Goal: Task Accomplishment & Management: Manage account settings

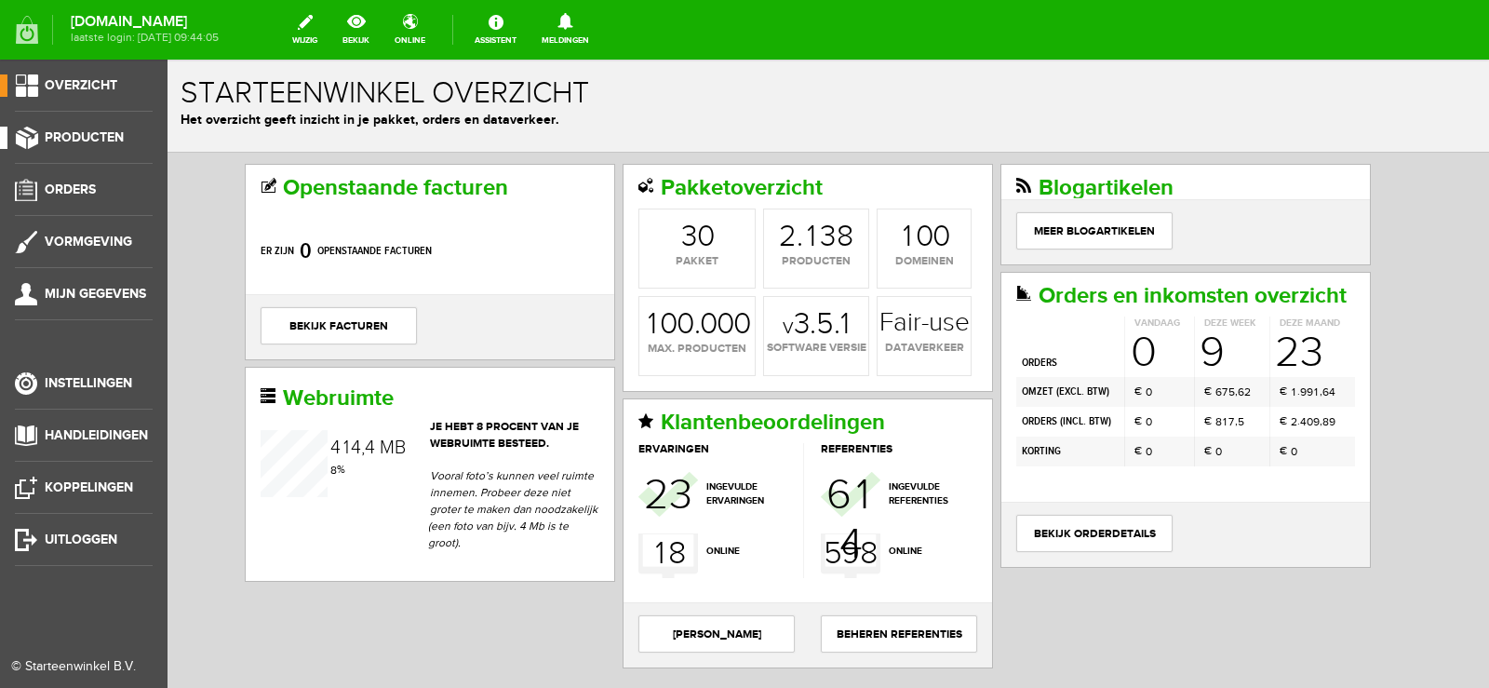
click at [81, 136] on span "Producten" at bounding box center [84, 137] width 79 height 16
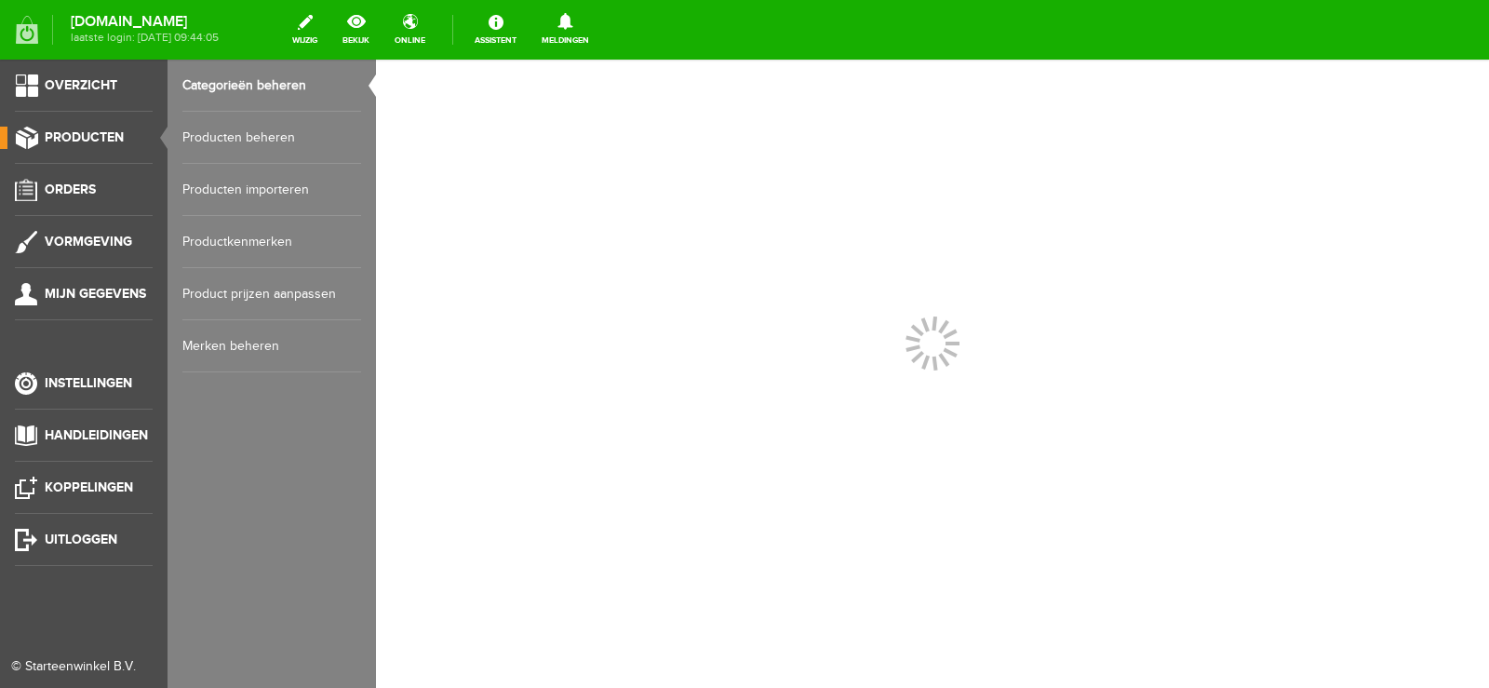
click at [230, 132] on link "Producten beheren" at bounding box center [271, 138] width 179 height 52
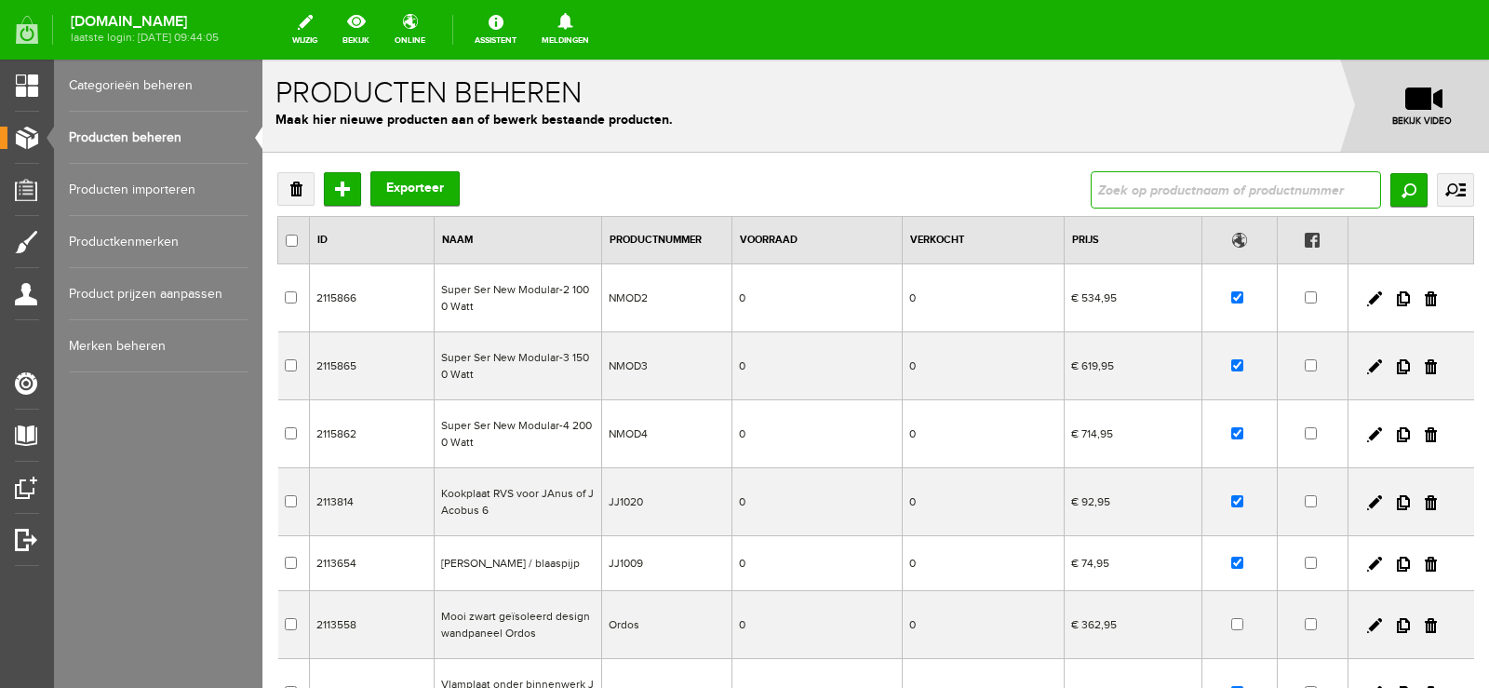
click at [1101, 184] on input "text" at bounding box center [1235, 189] width 290 height 37
type input "3054 [PERSON_NAME]"
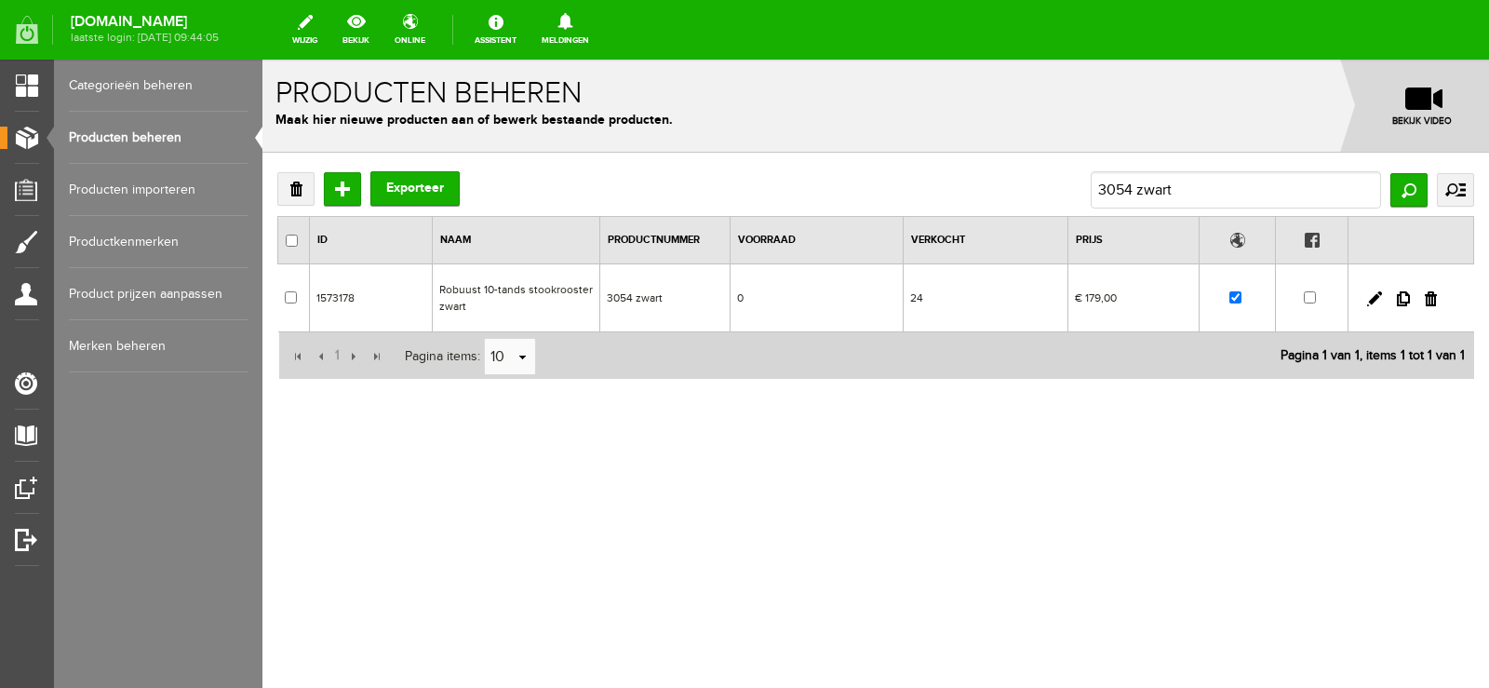
click at [970, 299] on td "24" at bounding box center [984, 298] width 165 height 68
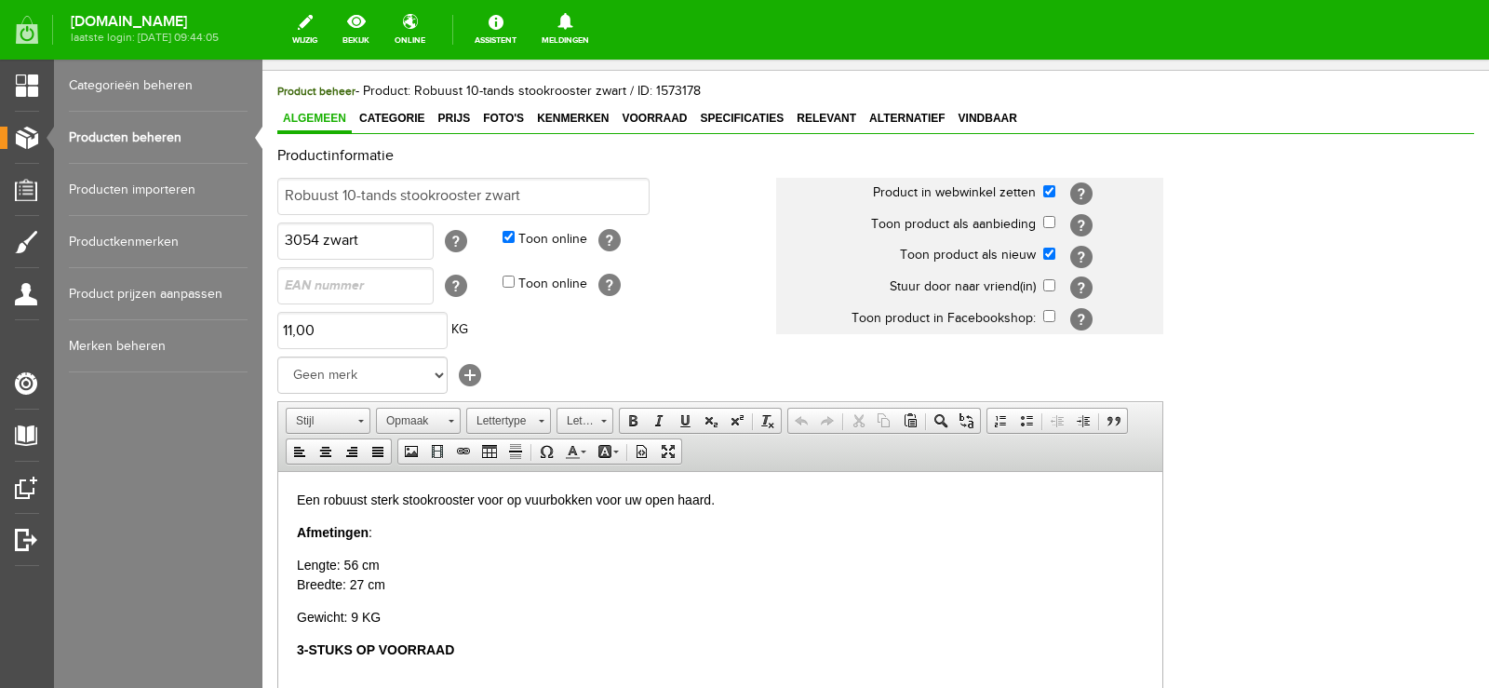
scroll to position [279, 0]
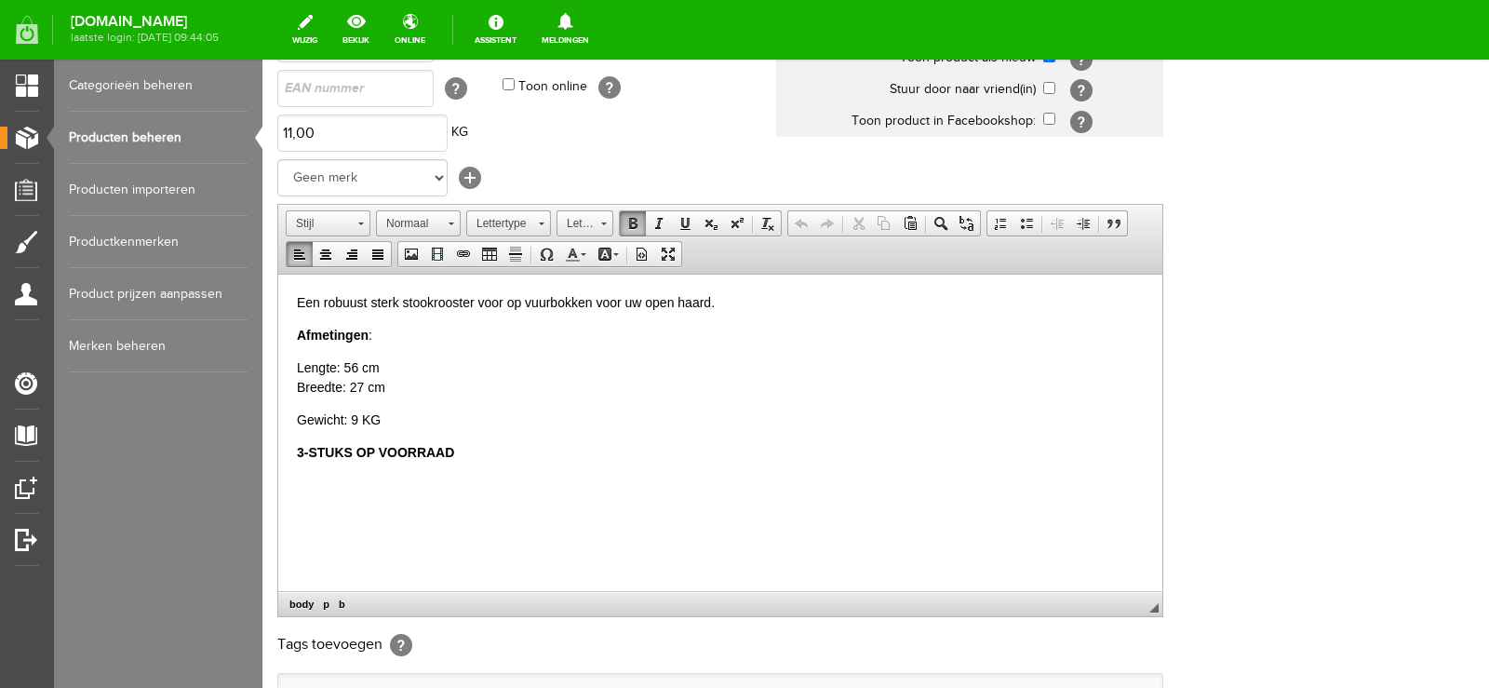
click at [293, 448] on html "Een robuust sterk stookrooster voor op vuurbokken voor uw open haard. Afmetinge…" at bounding box center [720, 377] width 884 height 207
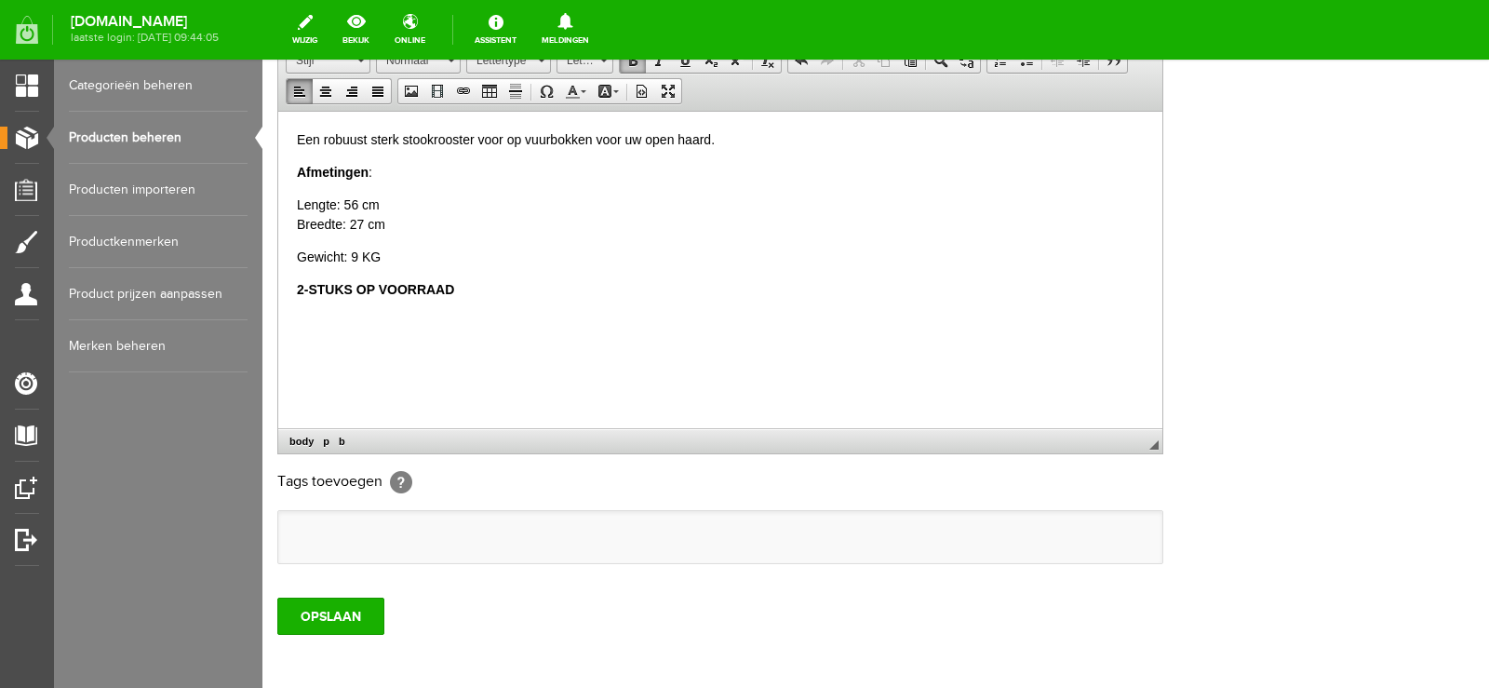
scroll to position [527, 0]
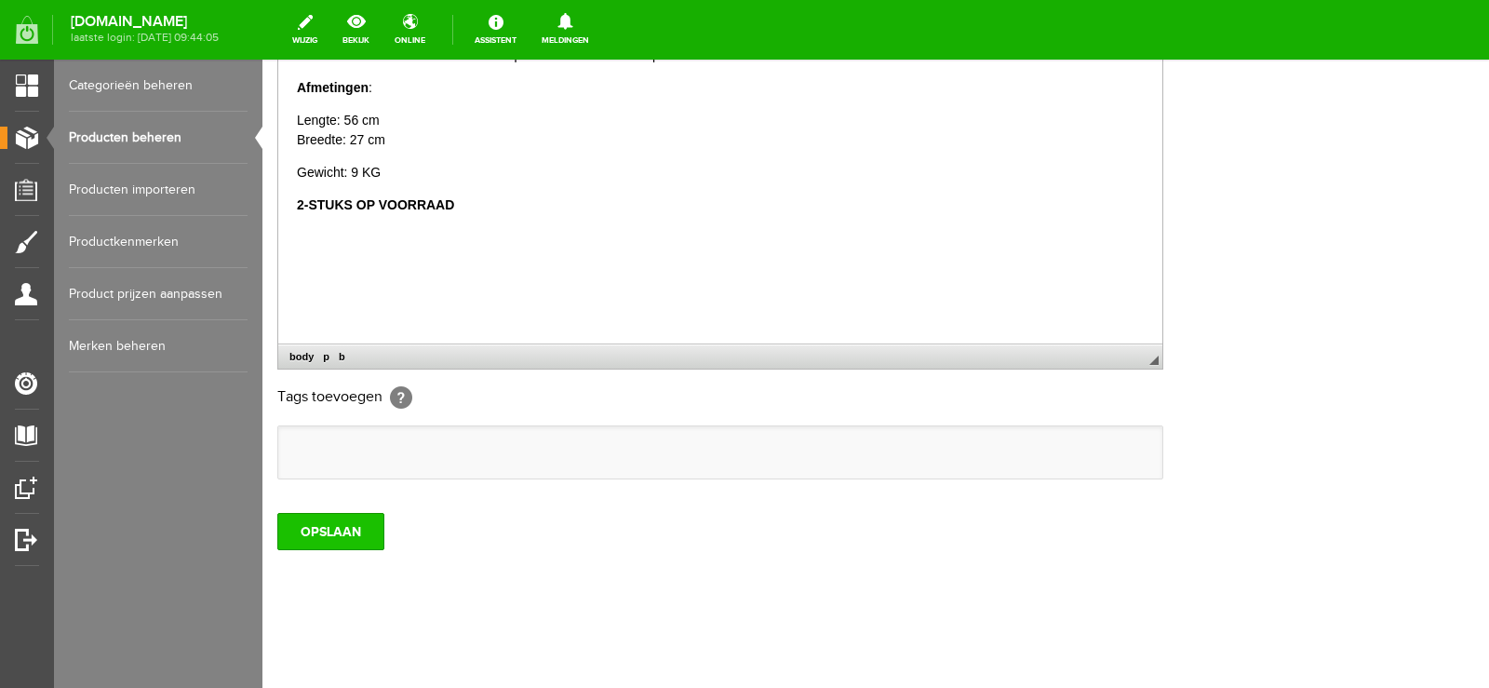
click at [350, 524] on input "OPSLAAN" at bounding box center [330, 531] width 107 height 37
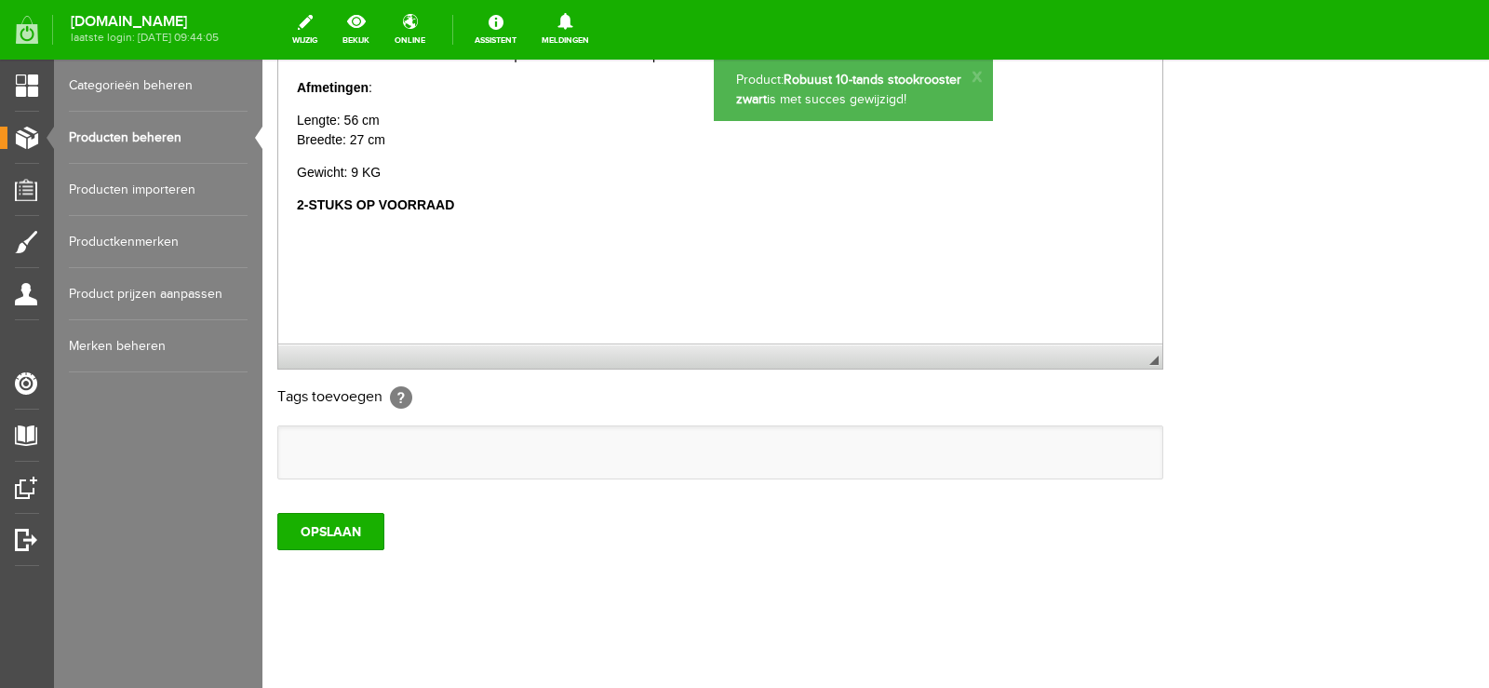
scroll to position [0, 0]
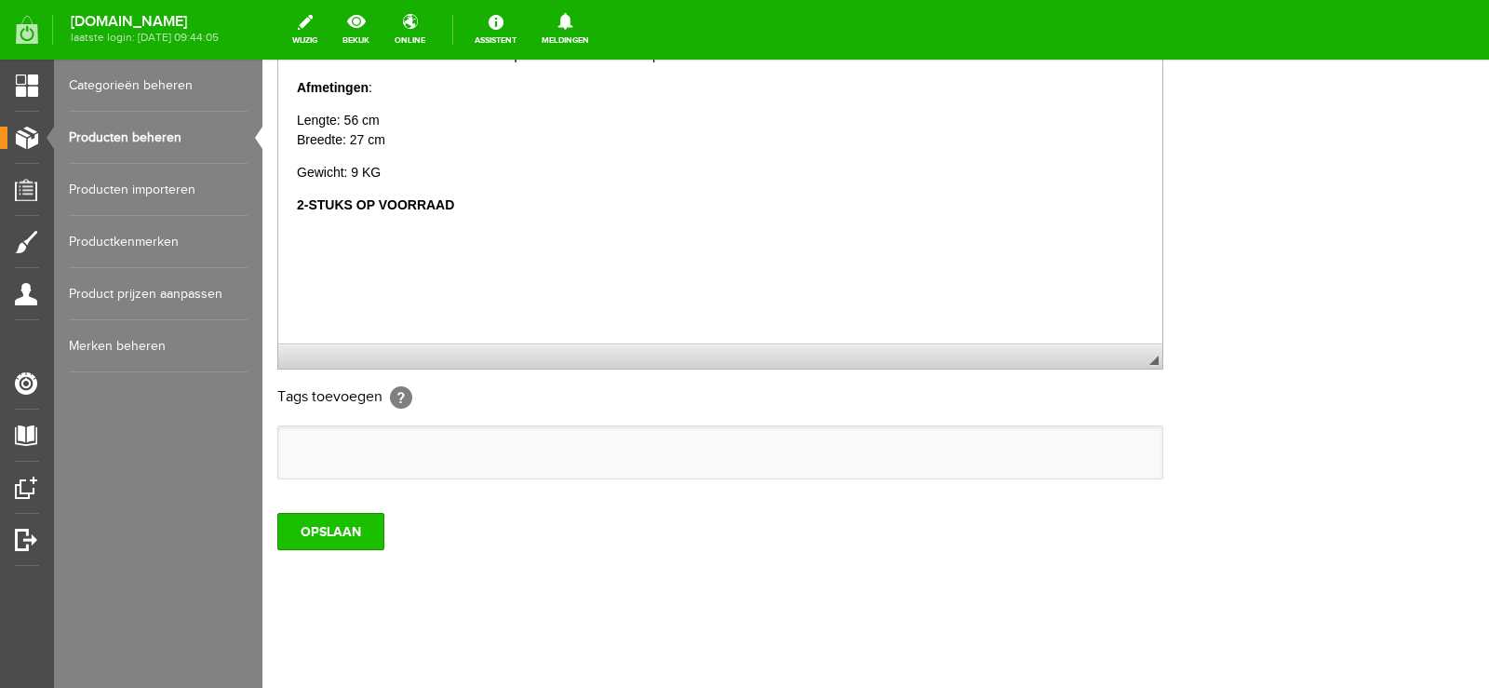
click at [340, 530] on input "OPSLAAN" at bounding box center [330, 531] width 107 height 37
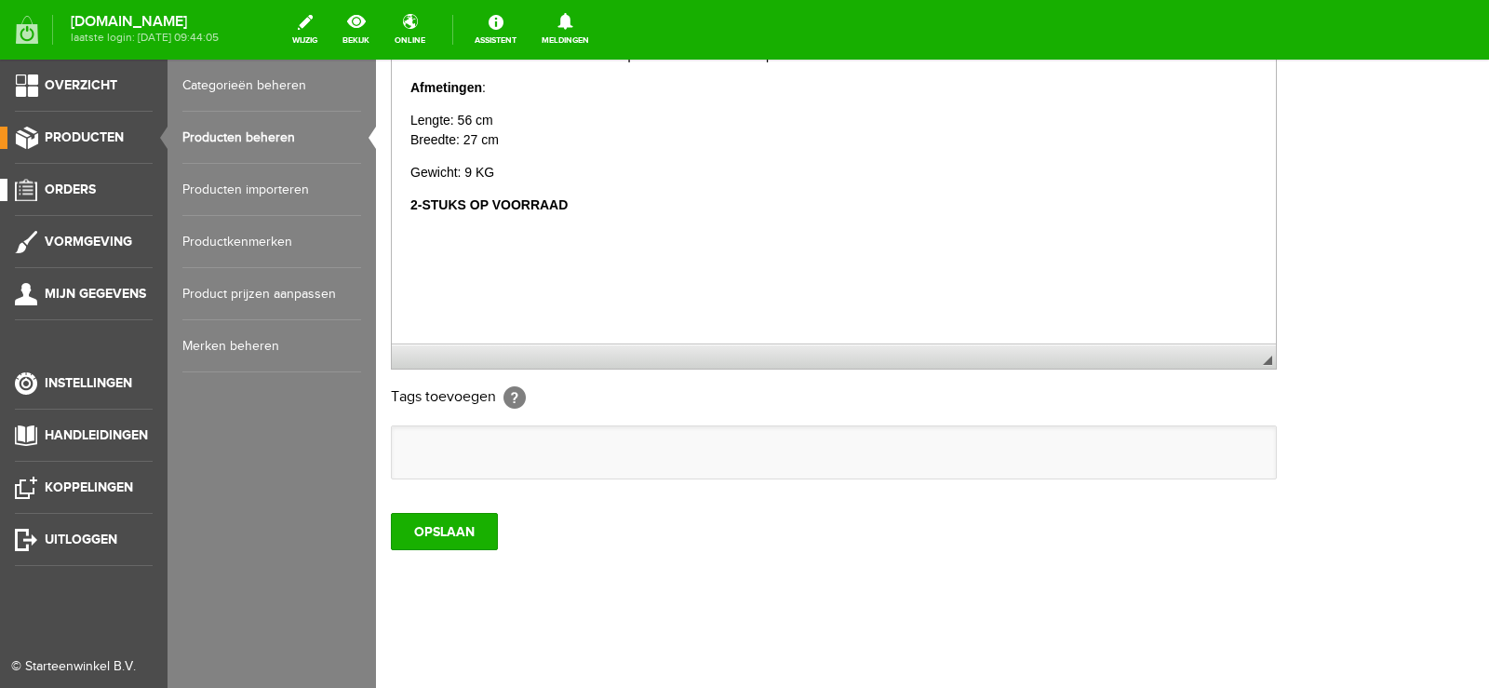
click at [61, 191] on span "Orders" at bounding box center [70, 189] width 51 height 16
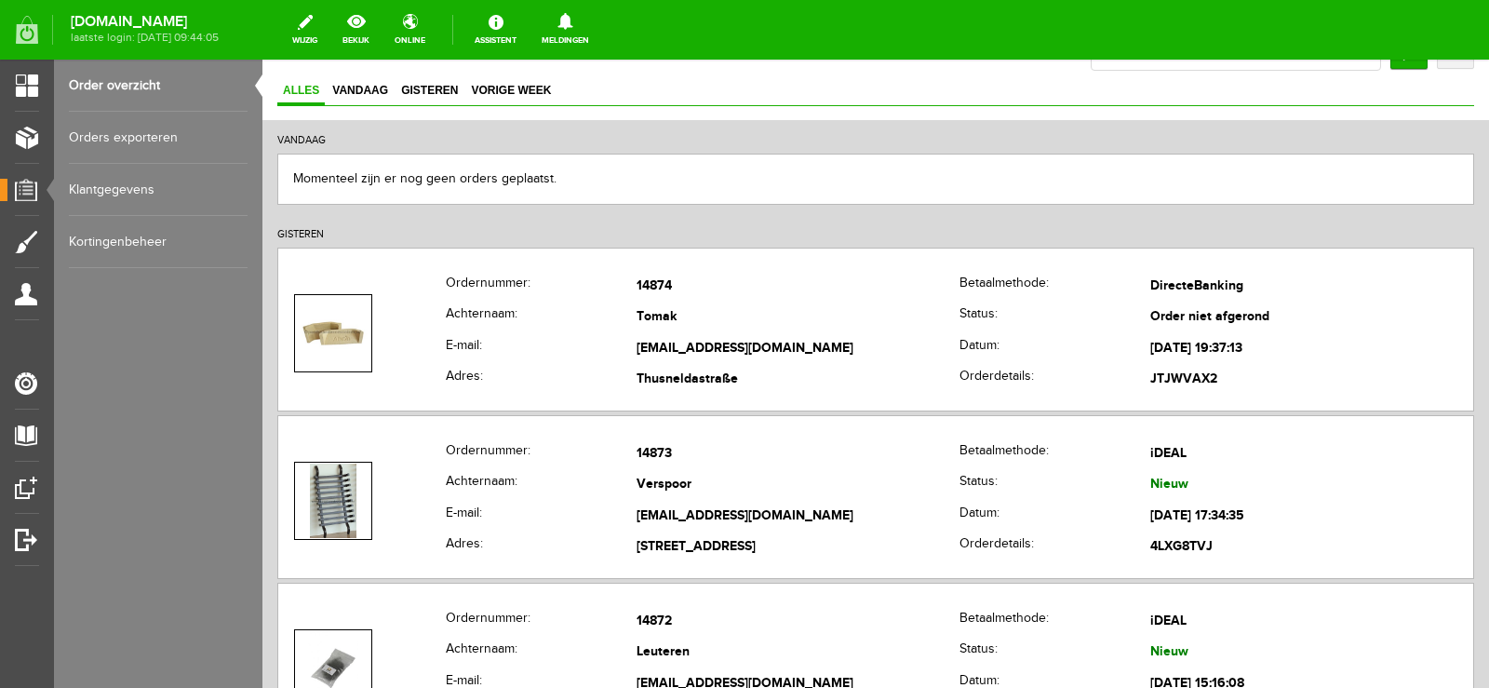
scroll to position [93, 0]
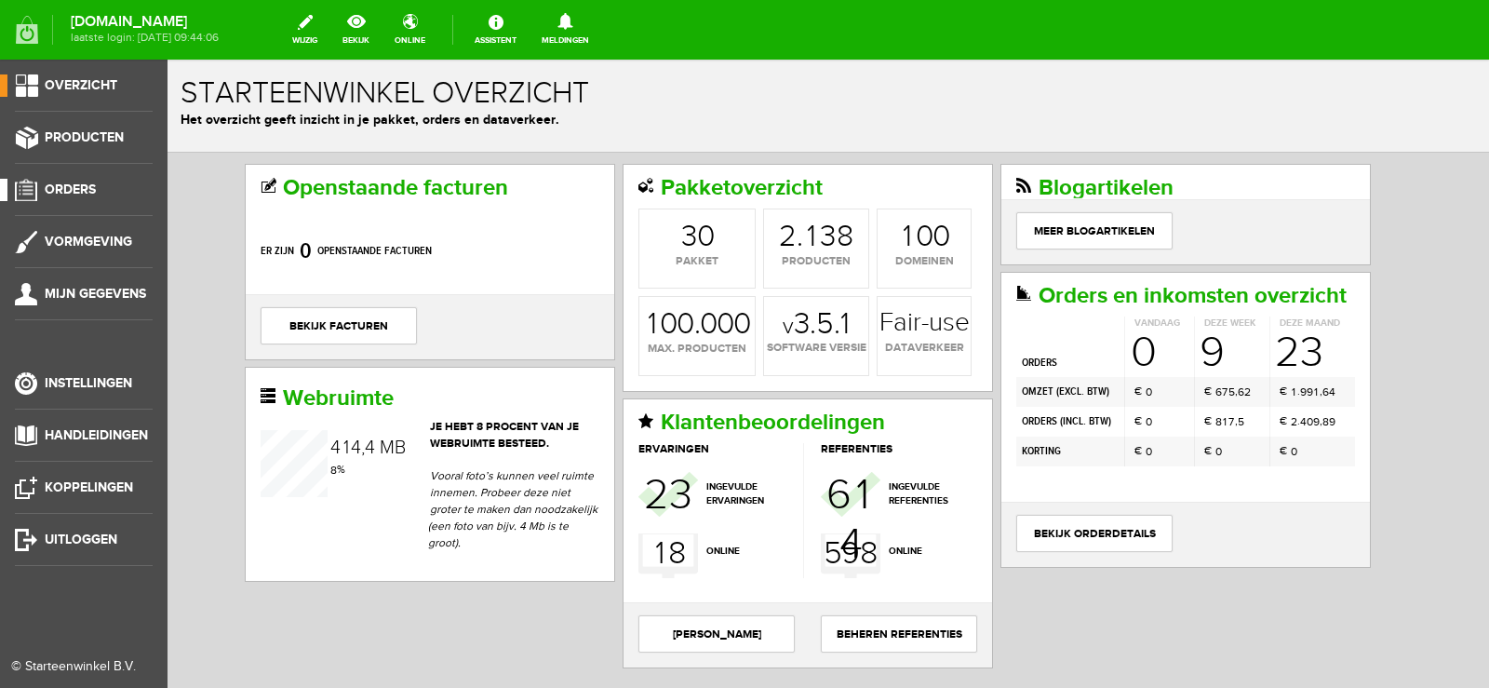
click at [80, 180] on link "Orders" at bounding box center [76, 190] width 153 height 22
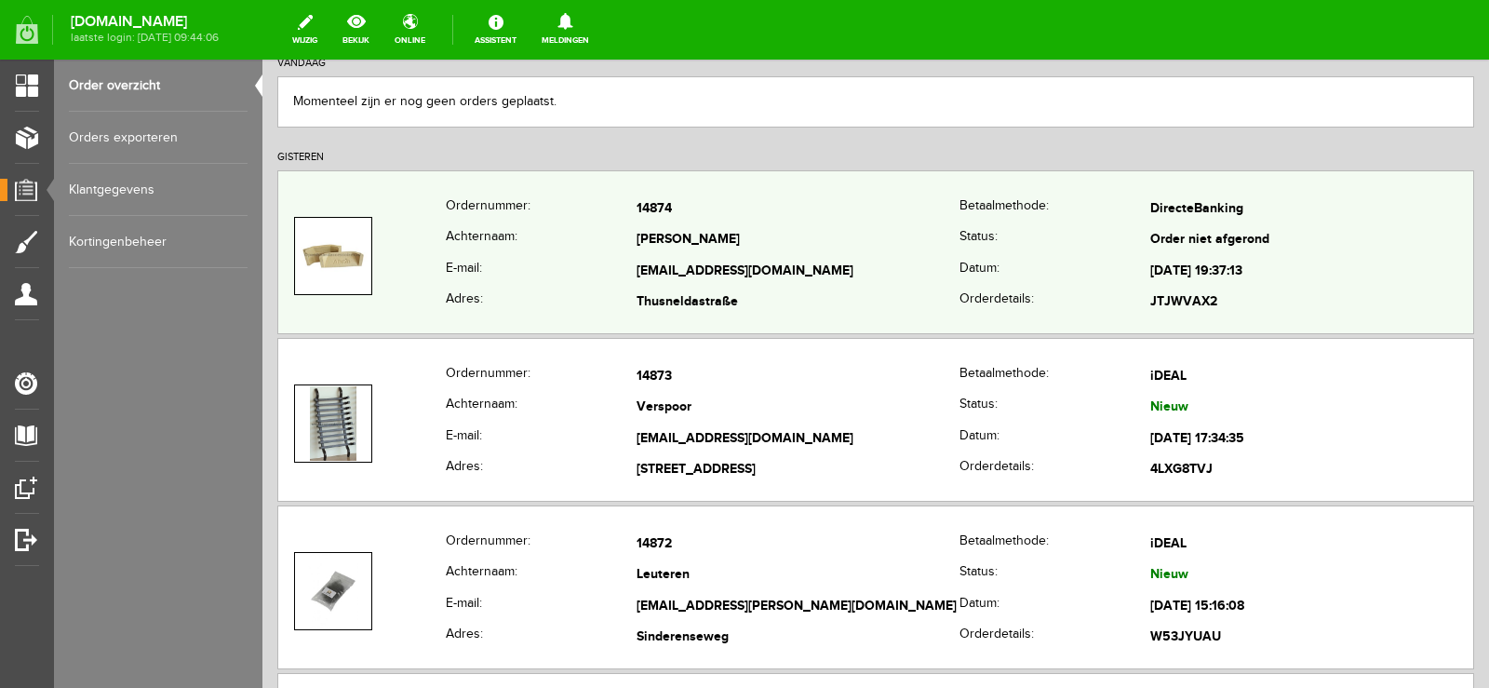
scroll to position [279, 0]
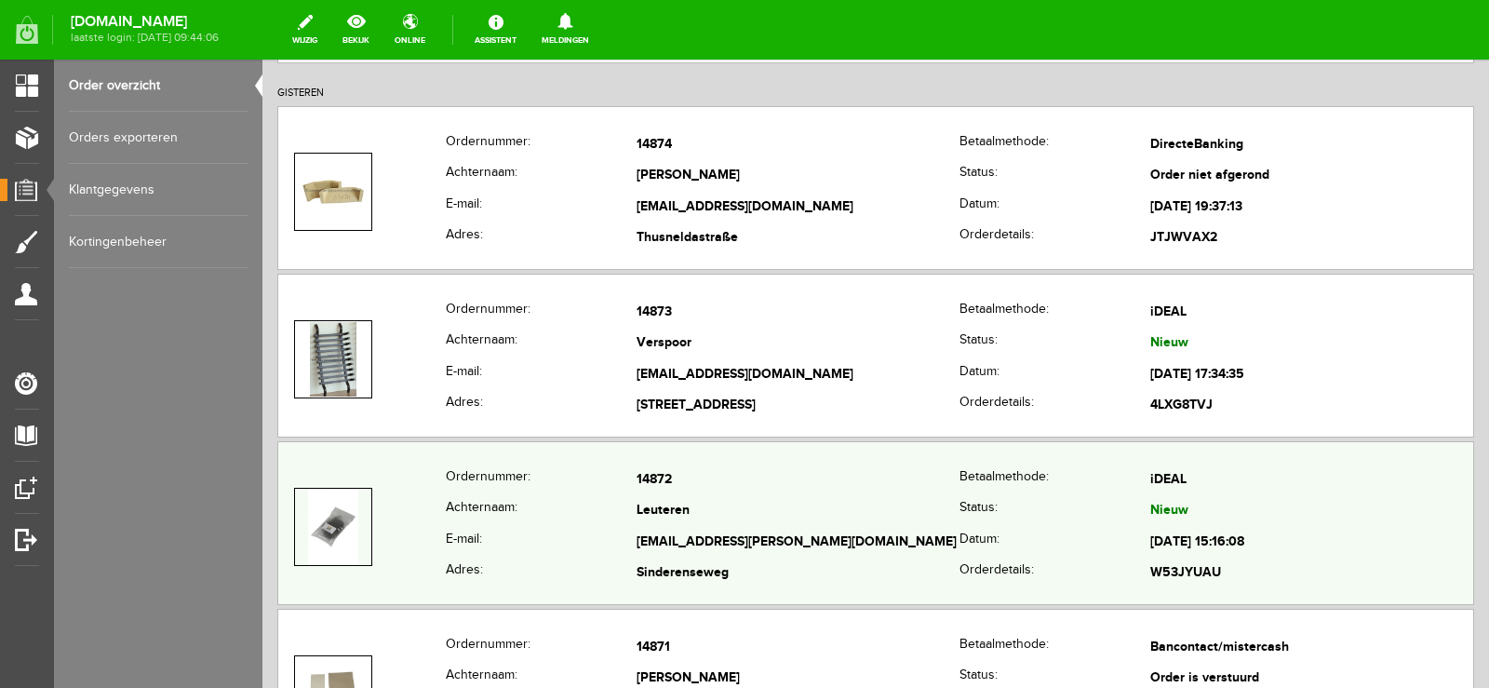
click at [849, 532] on td "[EMAIL_ADDRESS][PERSON_NAME][DOMAIN_NAME]" at bounding box center [797, 543] width 323 height 32
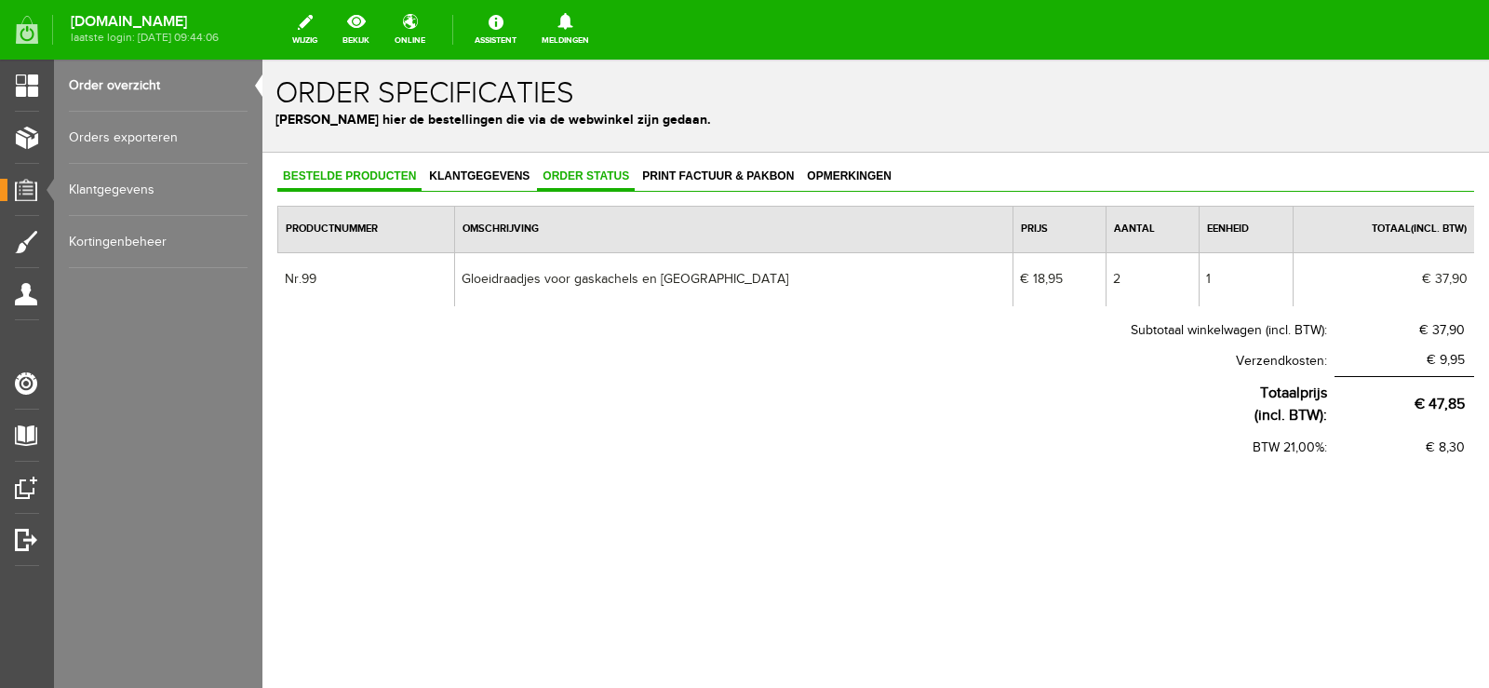
click at [588, 176] on span "Order status" at bounding box center [586, 175] width 98 height 13
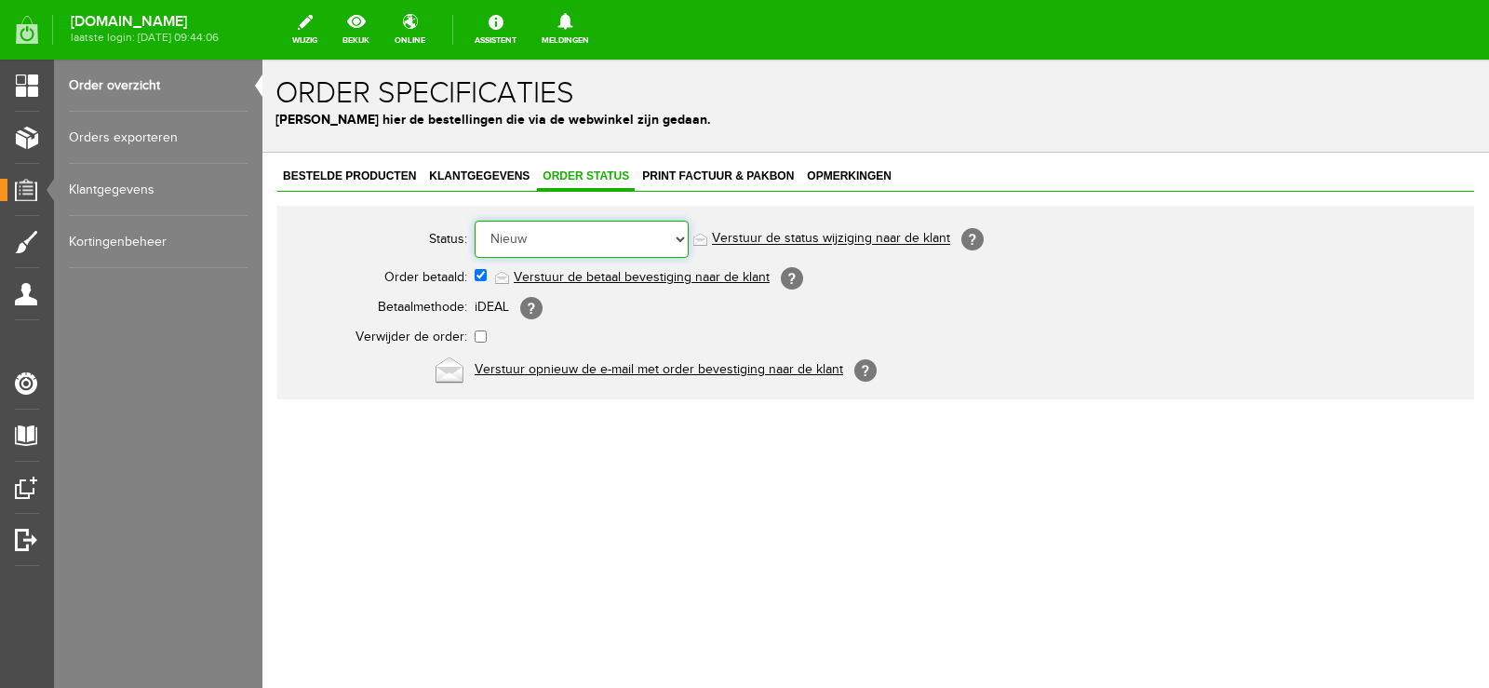
click at [683, 238] on select "Order niet afgerond Nieuw Order in behandeling Wacht op leverancier Wacht op be…" at bounding box center [581, 238] width 214 height 37
click at [474, 220] on select "Order niet afgerond Nieuw Order in behandeling Wacht op leverancier Wacht op be…" at bounding box center [581, 238] width 214 height 37
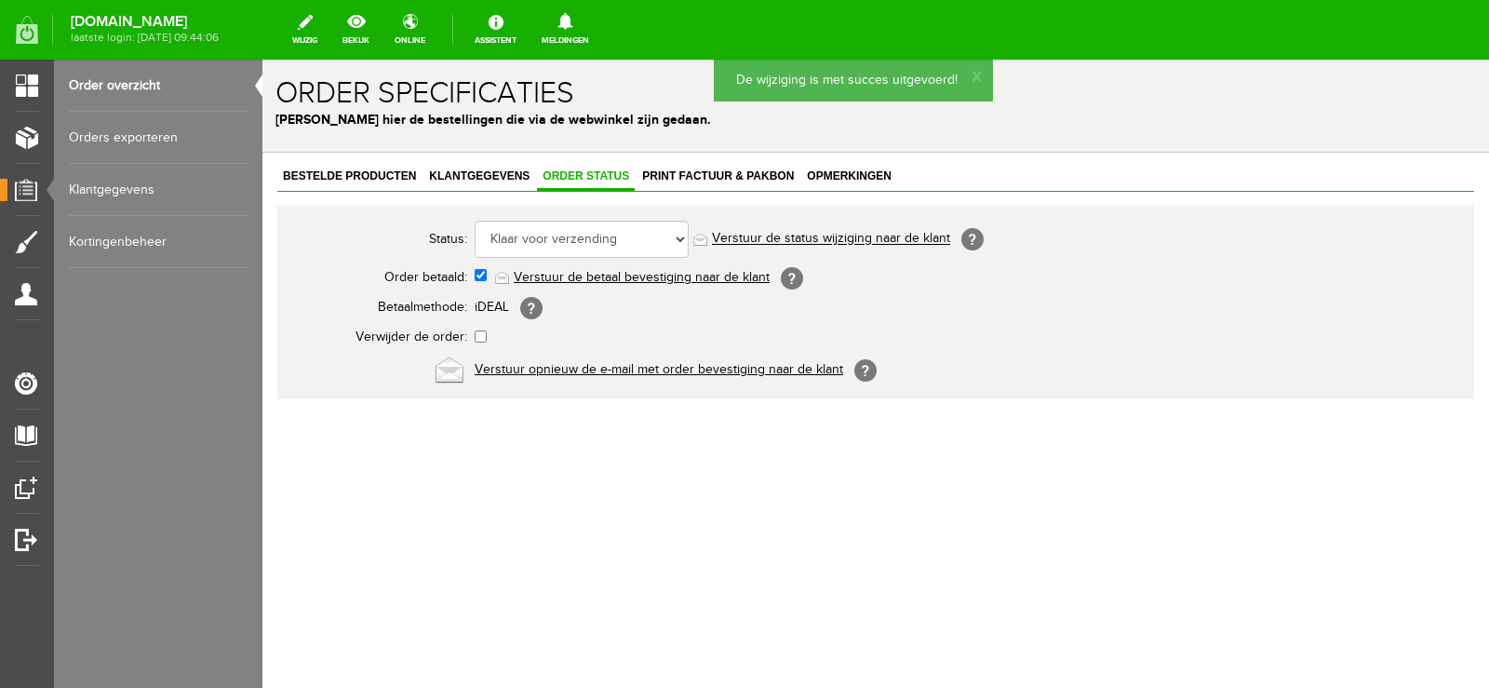
click at [854, 234] on link "Verstuur de status wijziging naar de klant" at bounding box center [831, 239] width 238 height 15
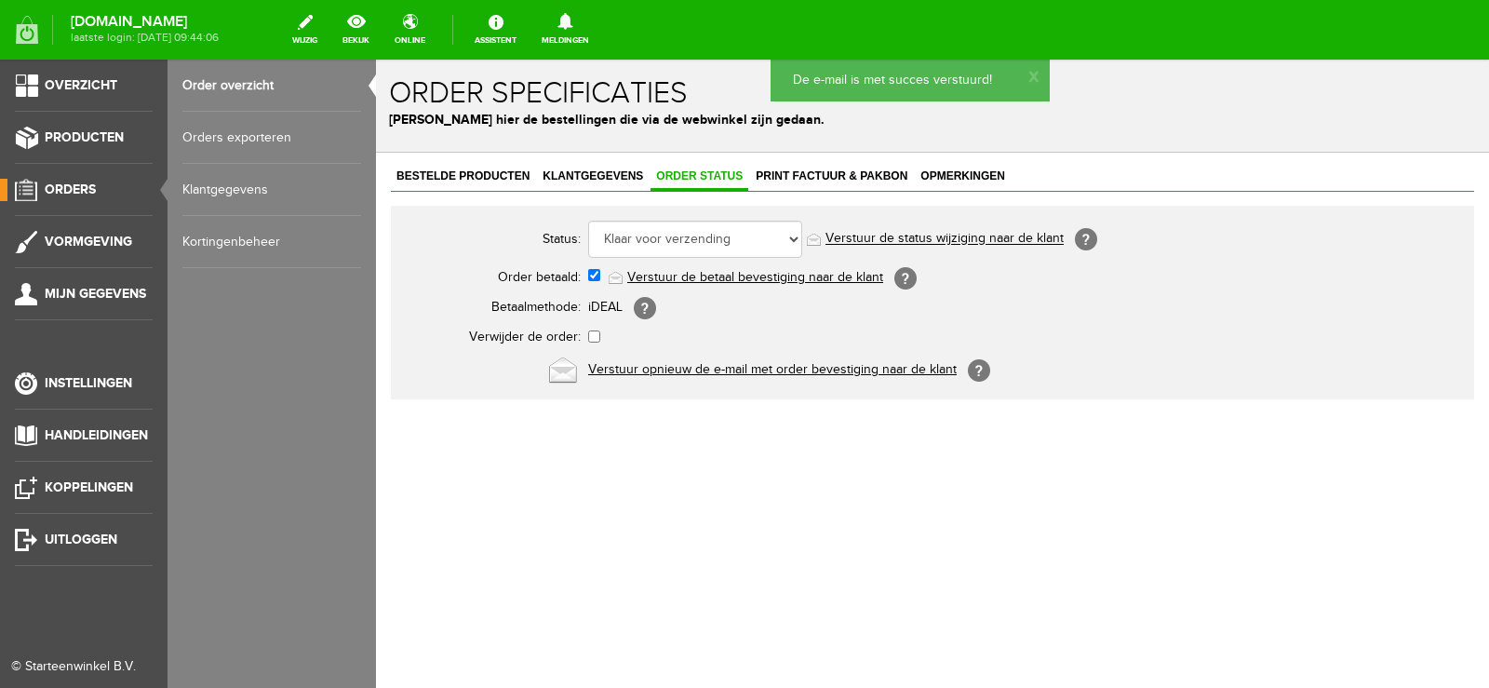
click at [72, 184] on span "Orders" at bounding box center [70, 189] width 51 height 16
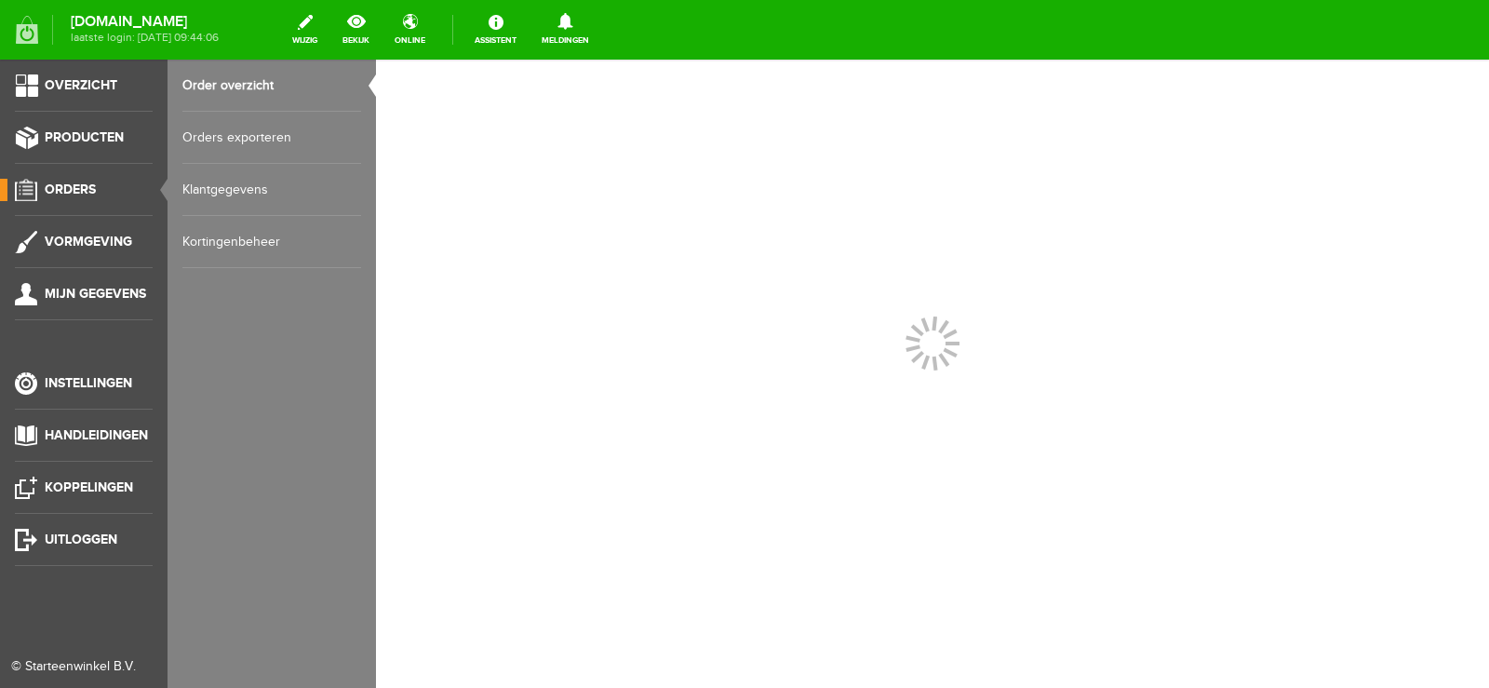
click at [72, 184] on span "Orders" at bounding box center [70, 189] width 51 height 16
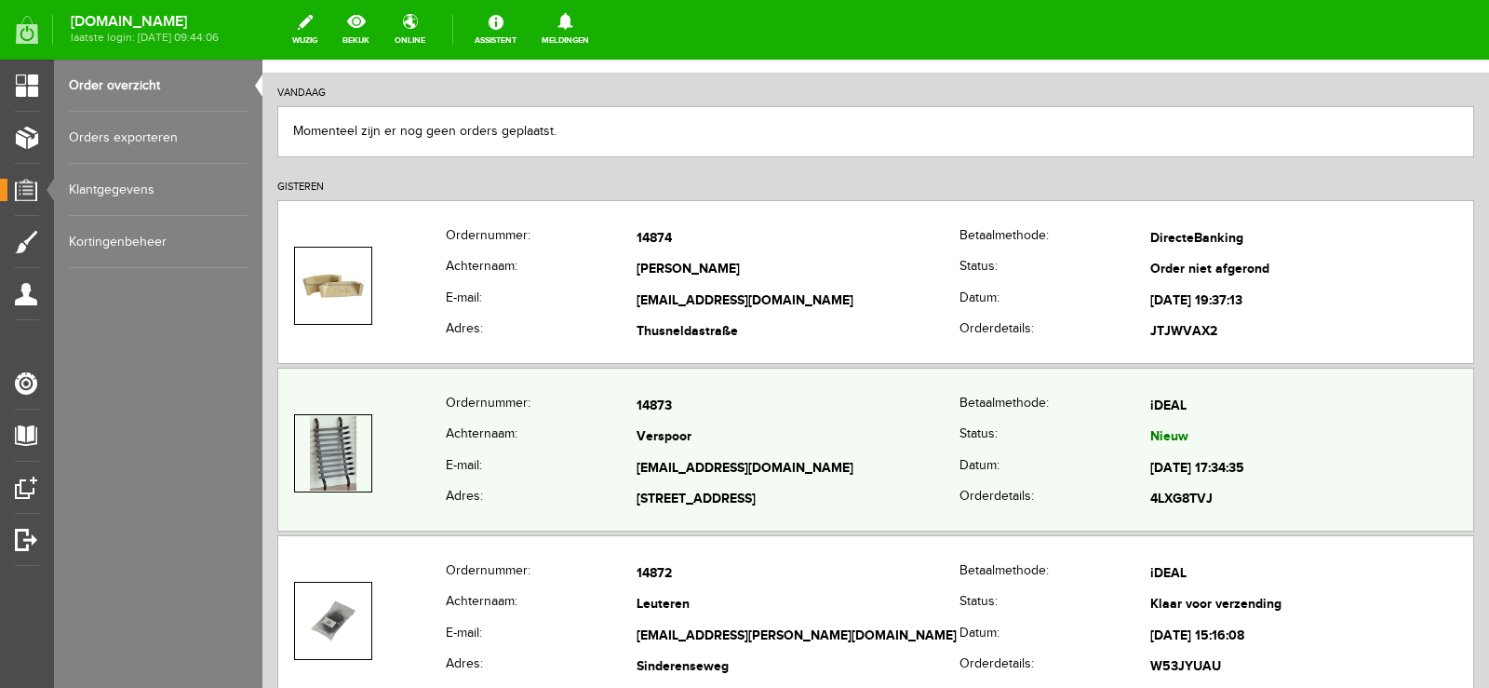
scroll to position [186, 0]
click at [846, 436] on td "Verspoor" at bounding box center [797, 437] width 323 height 32
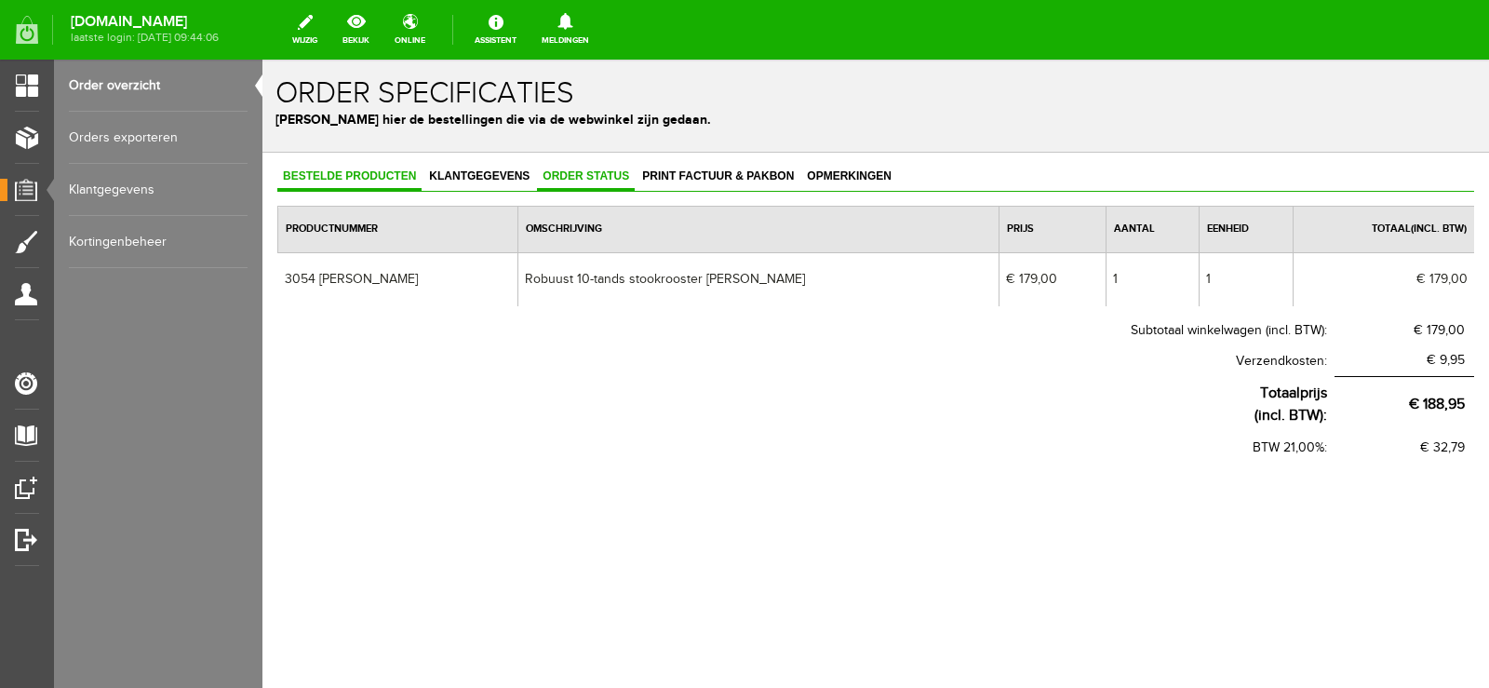
click at [591, 173] on span "Order status" at bounding box center [586, 175] width 98 height 13
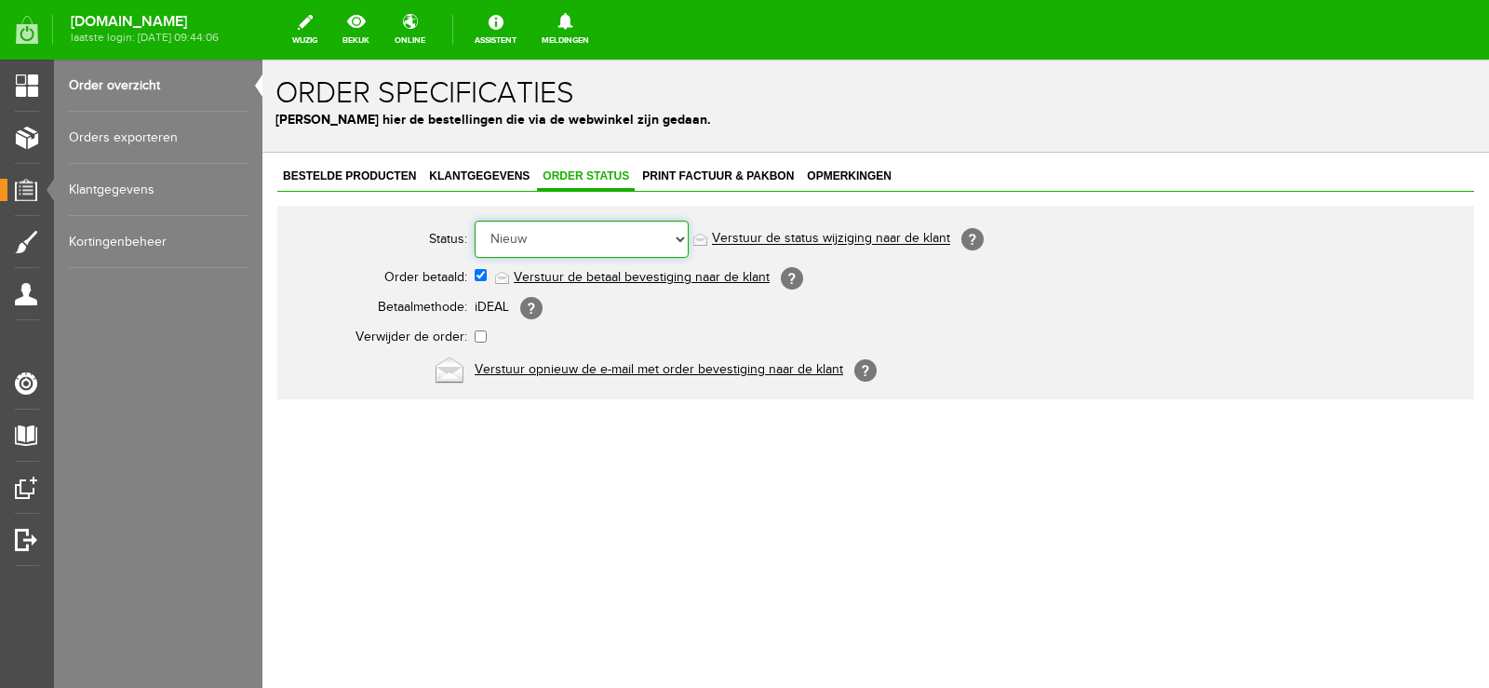
click at [682, 237] on select "Order niet afgerond Nieuw Order in behandeling Wacht op leverancier Wacht op be…" at bounding box center [581, 238] width 214 height 37
select select "14"
click at [474, 220] on select "Order niet afgerond Nieuw Order in behandeling Wacht op leverancier Wacht op be…" at bounding box center [581, 238] width 214 height 37
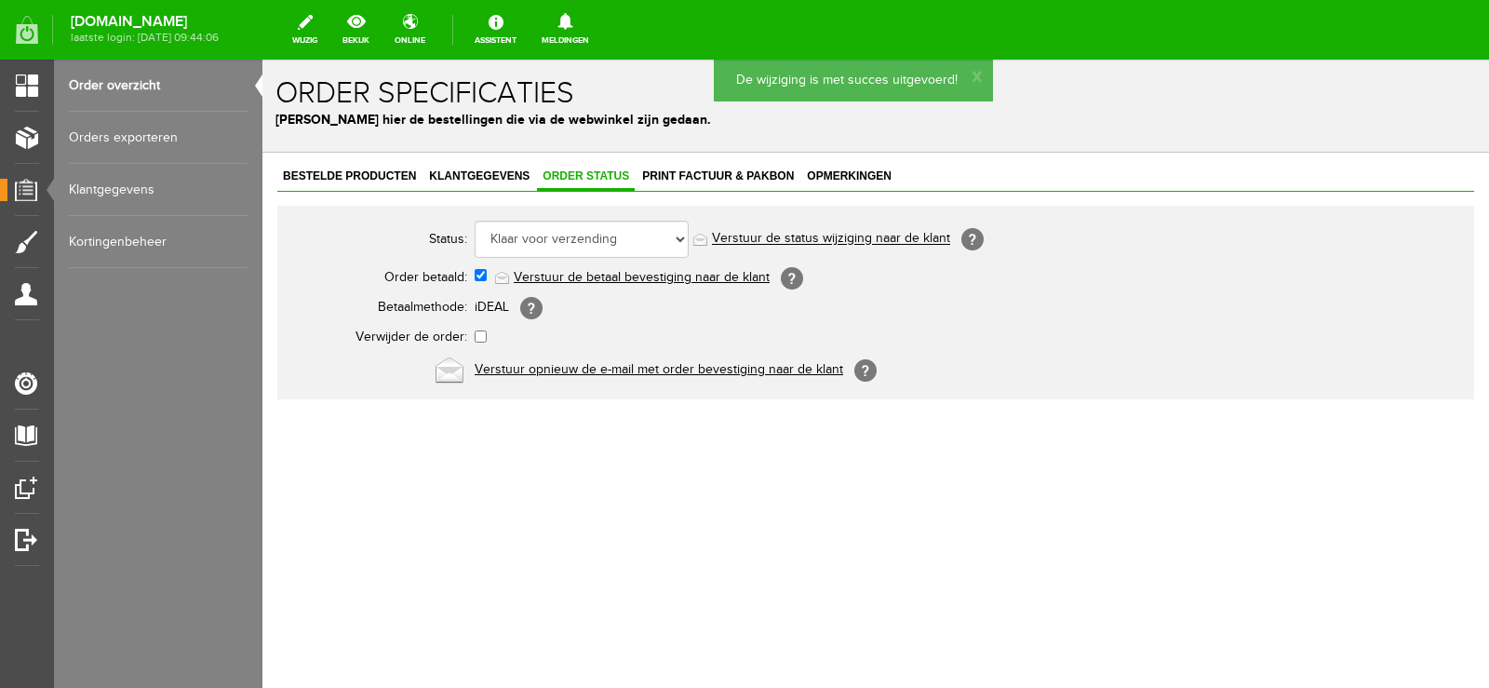
click at [848, 239] on link "Verstuur de status wijziging naar de klant" at bounding box center [831, 239] width 238 height 15
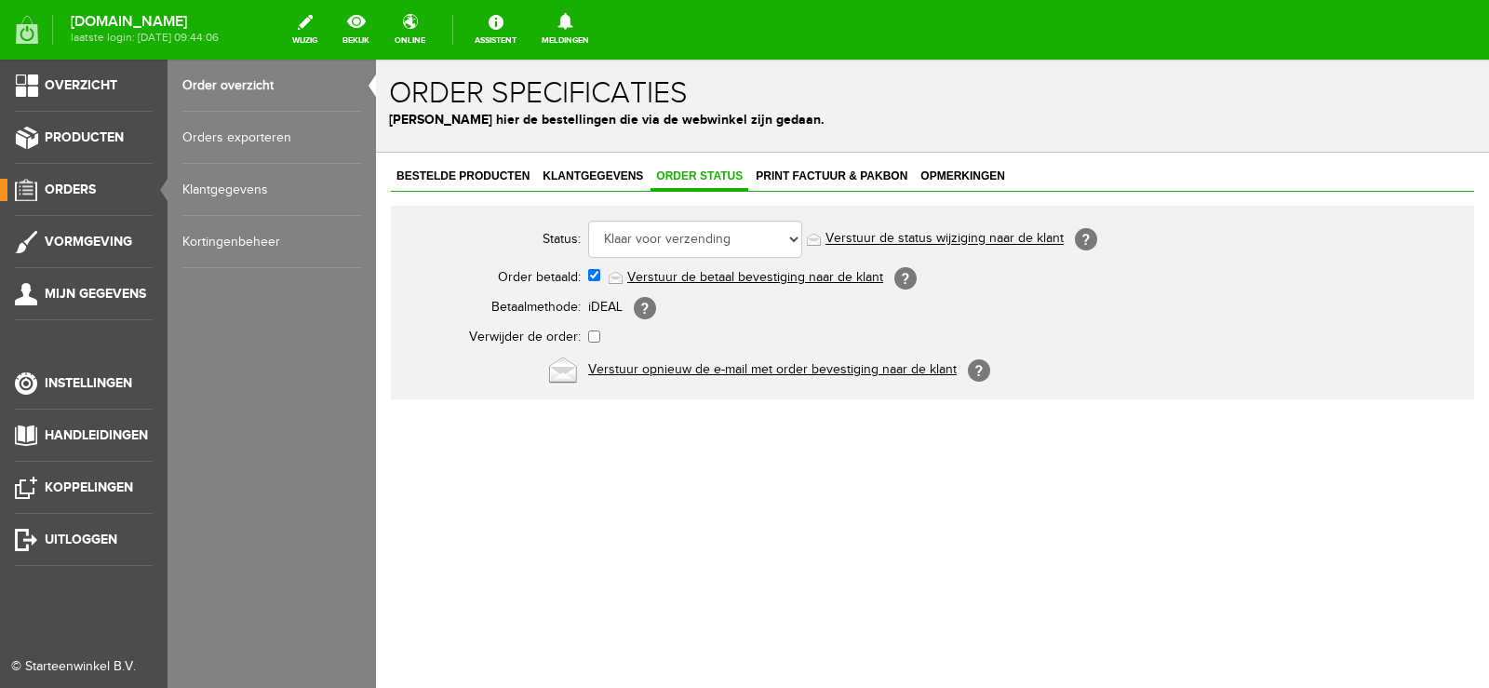
click at [87, 186] on span "Orders" at bounding box center [70, 189] width 51 height 16
